Goal: Navigation & Orientation: Find specific page/section

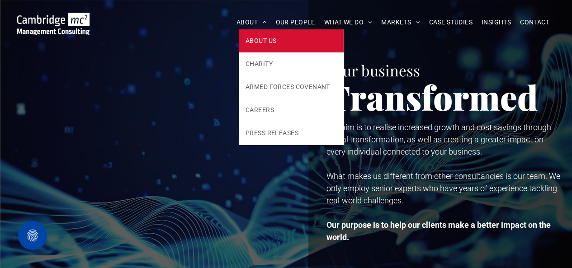
click at [253, 35] on link "ABOUT US" at bounding box center [291, 40] width 105 height 23
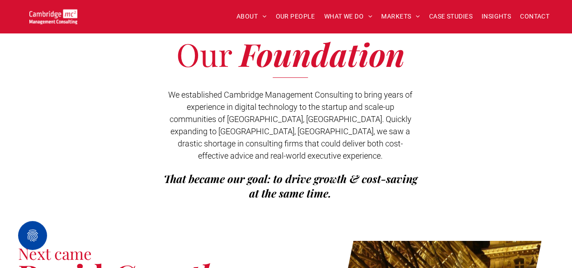
scroll to position [200, 0]
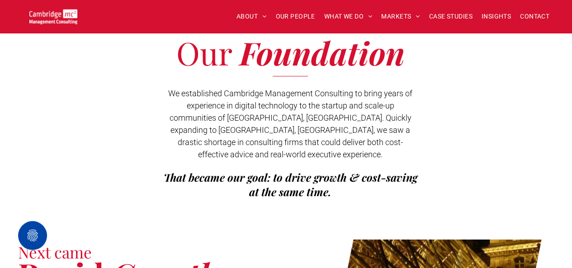
click at [194, 218] on div "Our Foundation We established Cambridge Management Consulting to bring years of…" at bounding box center [286, 124] width 572 height 229
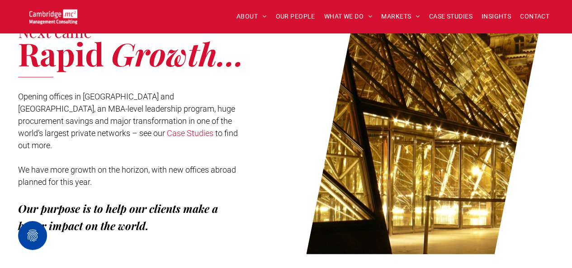
scroll to position [426, 0]
